Goal: Check status: Check status

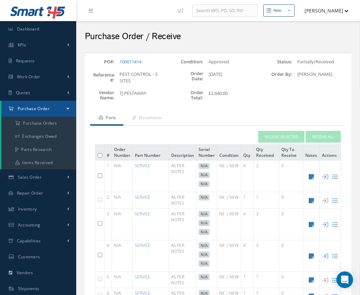
scroll to position [65, 0]
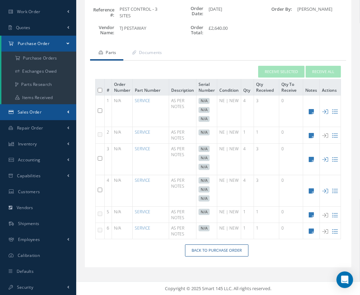
click at [66, 111] on link "Sales Order" at bounding box center [38, 112] width 76 height 16
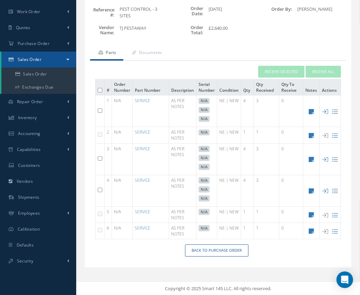
click at [259, 183] on td "3" at bounding box center [266, 191] width 25 height 32
click at [258, 107] on td "3" at bounding box center [266, 112] width 25 height 32
drag, startPoint x: 257, startPoint y: 100, endPoint x: 259, endPoint y: 133, distance: 33.3
click at [259, 133] on tbody "1 N/A SERVICE AS PER NOTES N/A N/A N/A NE | NEW 4 3 0 2 N/A SERVICE AS PER NOTE…" at bounding box center [218, 168] width 245 height 144
drag, startPoint x: 259, startPoint y: 133, endPoint x: 261, endPoint y: 154, distance: 21.2
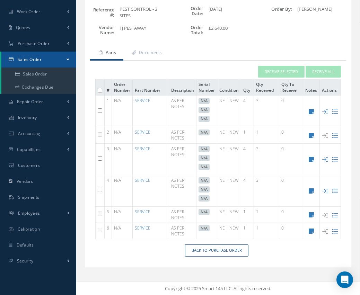
click at [261, 154] on td "3" at bounding box center [266, 159] width 25 height 32
click at [55, 104] on link "Repair Order" at bounding box center [38, 102] width 76 height 16
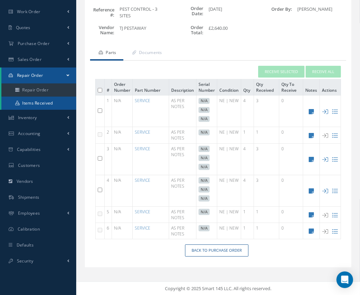
click at [55, 104] on link "Items Received" at bounding box center [38, 103] width 75 height 13
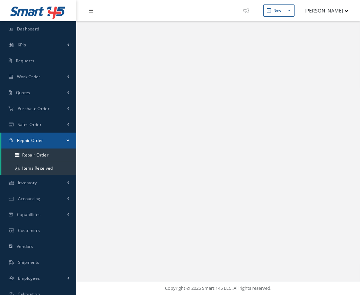
select select "25"
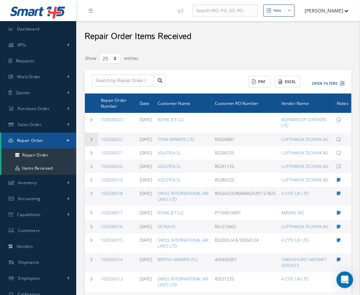
click at [89, 141] on td at bounding box center [91, 140] width 13 height 14
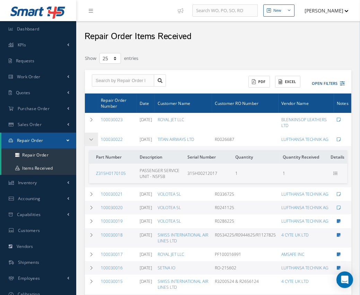
click at [90, 140] on icon at bounding box center [91, 140] width 5 height 4
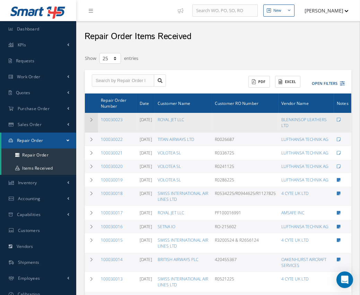
click at [95, 121] on td at bounding box center [91, 122] width 13 height 19
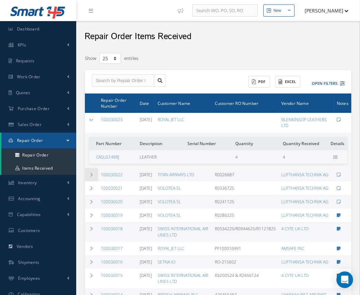
click at [90, 174] on icon at bounding box center [91, 175] width 5 height 4
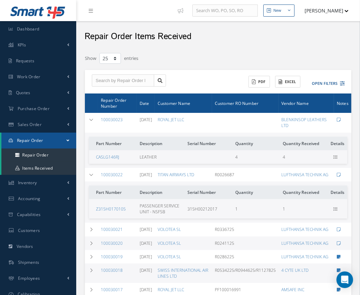
click at [88, 215] on td "Part Number Description Serial Number Quantity Quantity Received Details Z315H0…" at bounding box center [218, 202] width 266 height 41
